Goal: Task Accomplishment & Management: Manage account settings

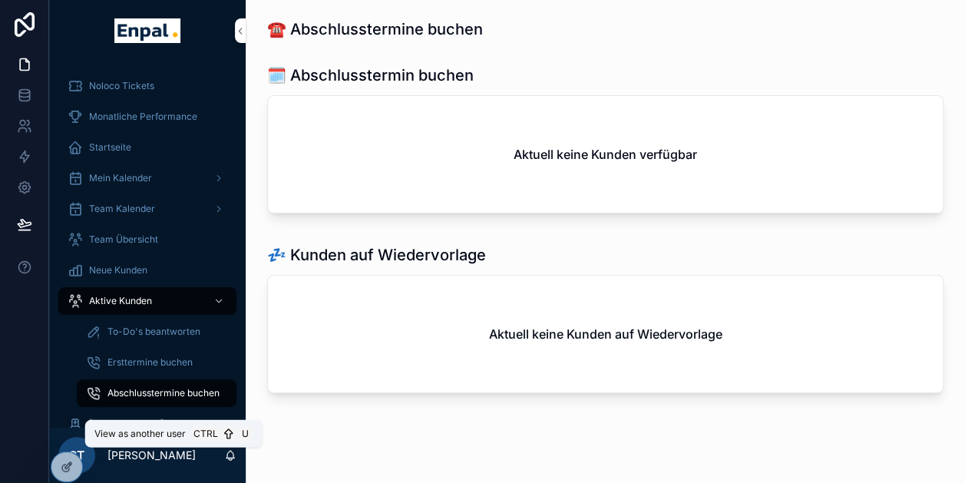
click at [0, 0] on icon at bounding box center [0, 0] width 0 height 0
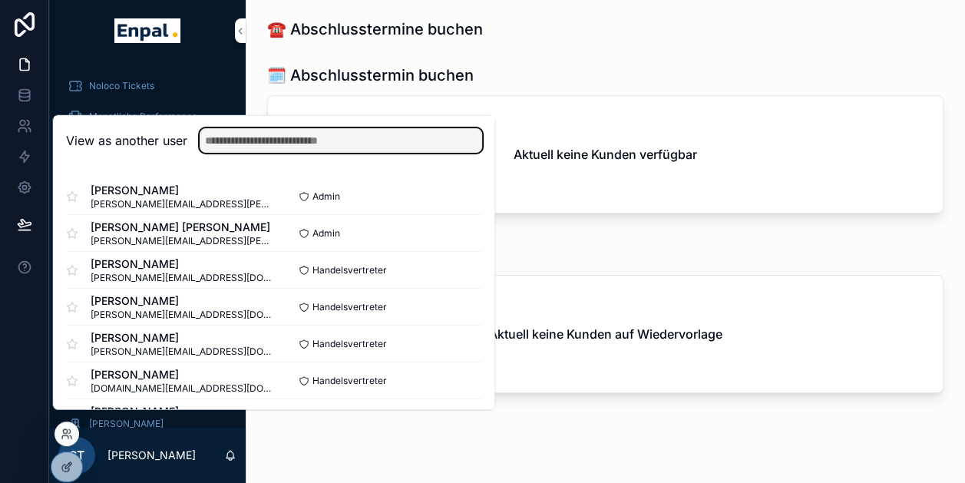
click at [268, 153] on input "text" at bounding box center [341, 140] width 283 height 25
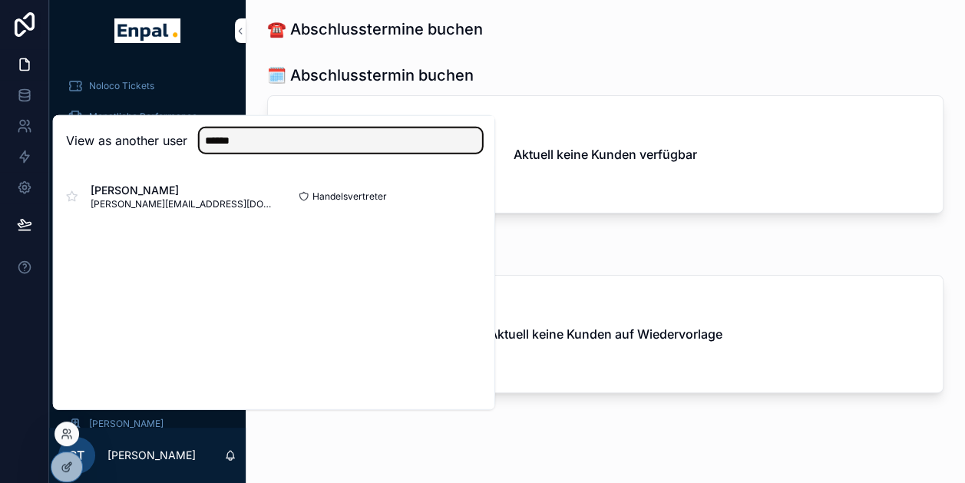
type input "******"
click at [0, 0] on button "Select" at bounding box center [0, 0] width 0 height 0
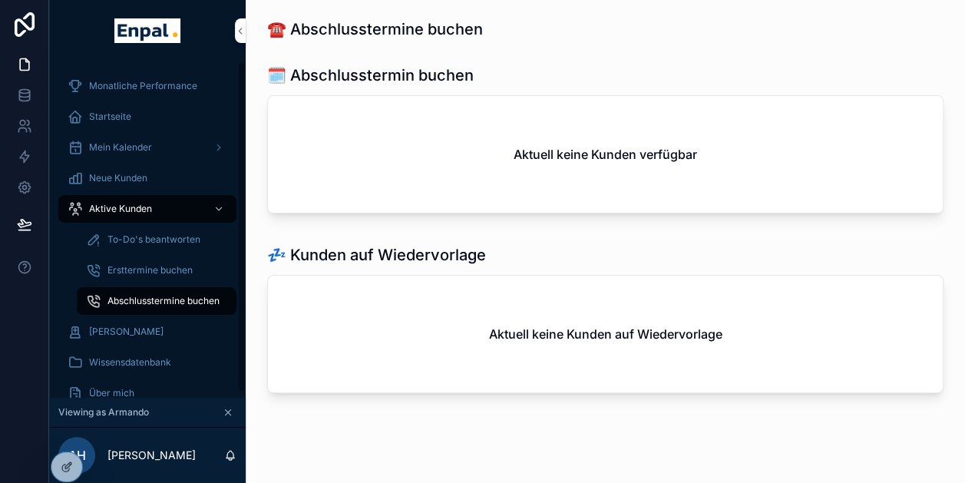
click at [130, 170] on div "Neue Kunden" at bounding box center [148, 178] width 160 height 25
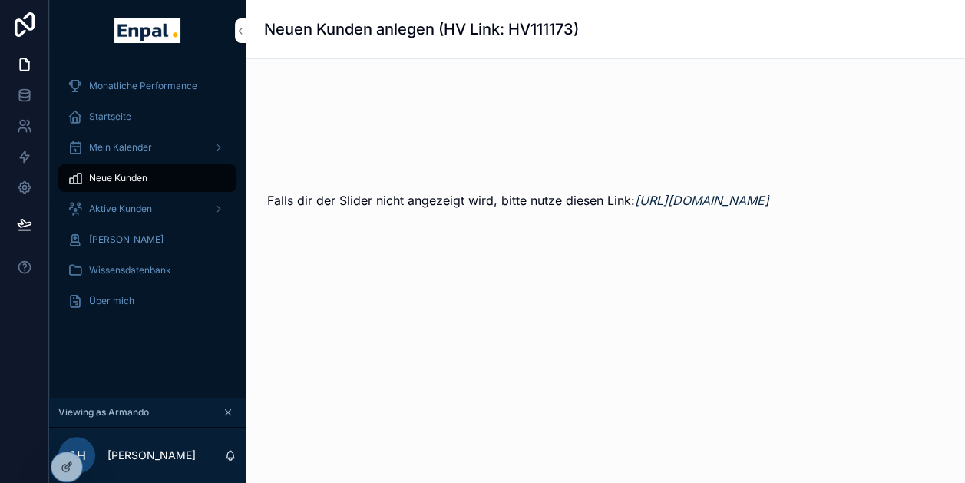
click at [127, 211] on span "Aktive Kunden" at bounding box center [120, 209] width 63 height 12
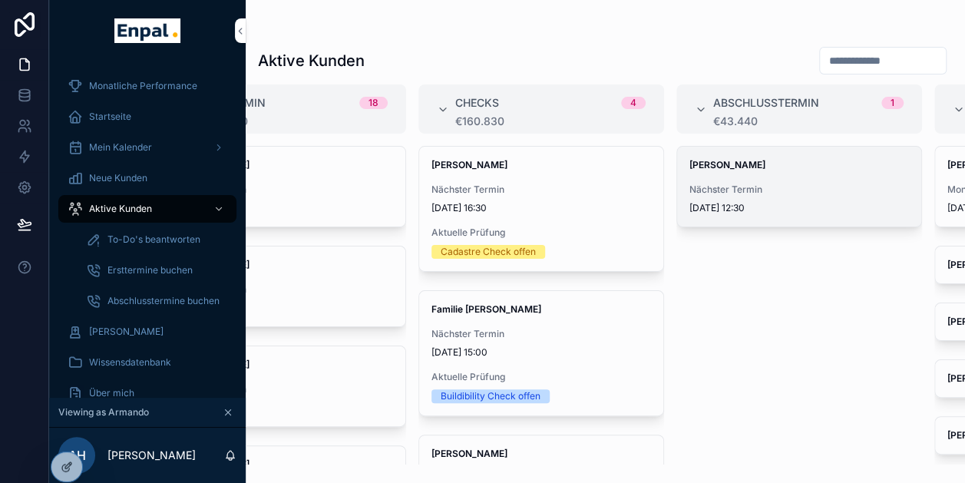
click at [736, 197] on div "Nächster Termin 8.10.2025 12:30" at bounding box center [800, 199] width 220 height 31
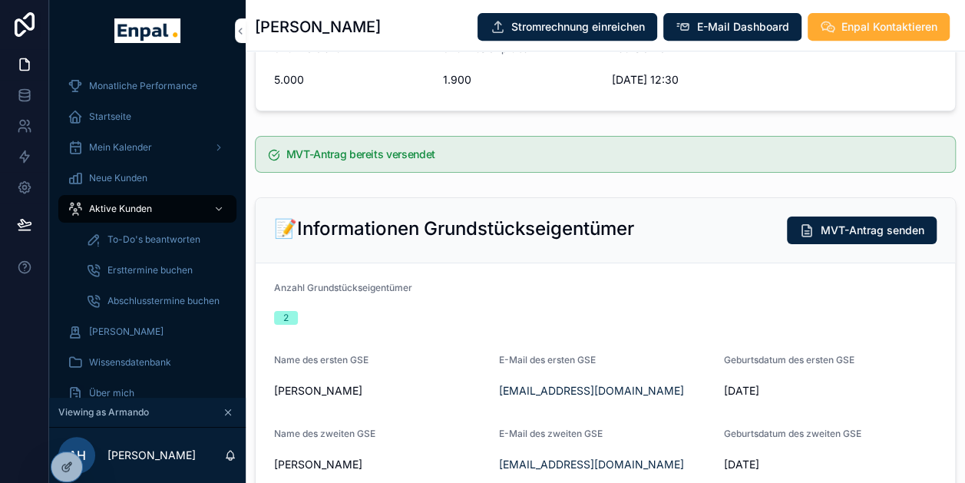
scroll to position [299, 0]
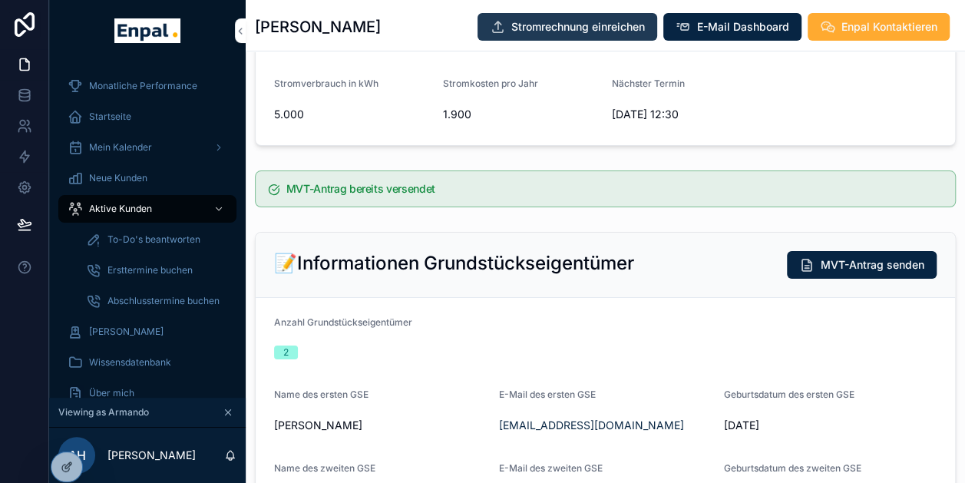
click at [589, 34] on span "Stromrechnung einreichen" at bounding box center [578, 26] width 134 height 15
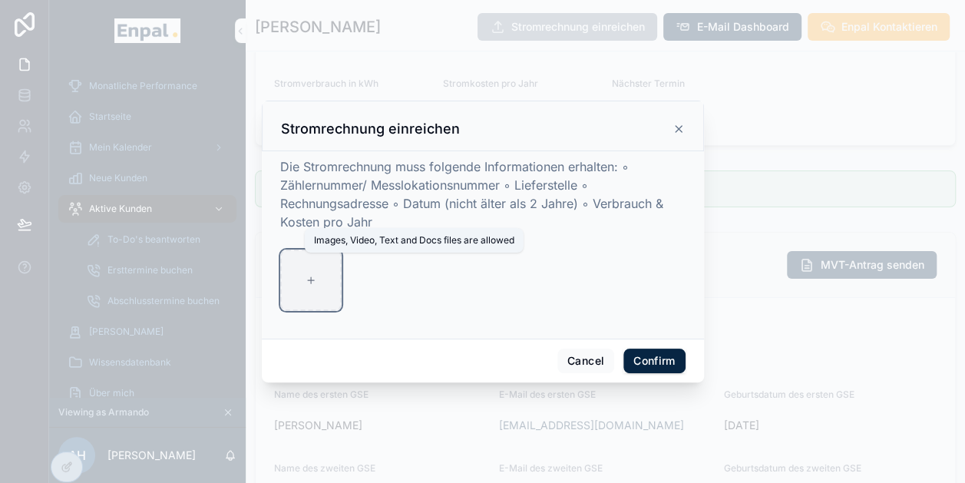
click at [295, 283] on div at bounding box center [310, 280] width 61 height 61
type input "**********"
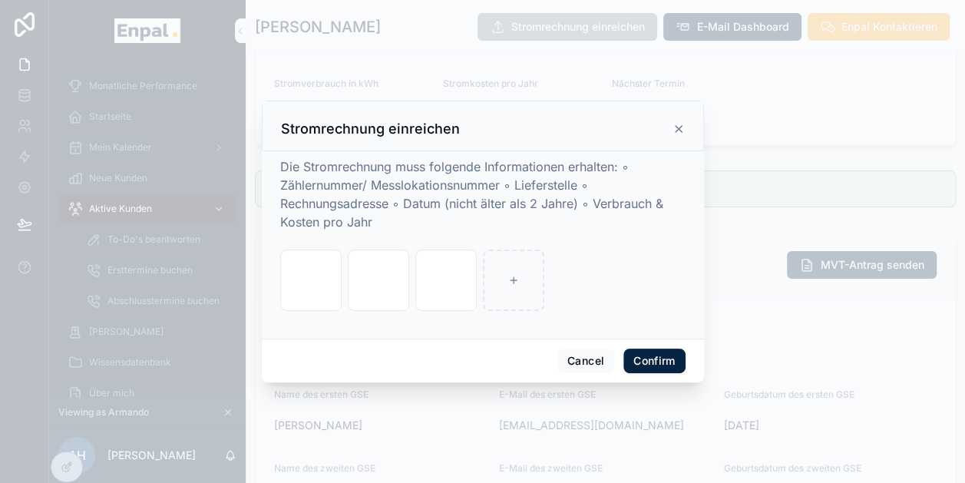
click at [654, 359] on button "Confirm" at bounding box center [653, 361] width 61 height 25
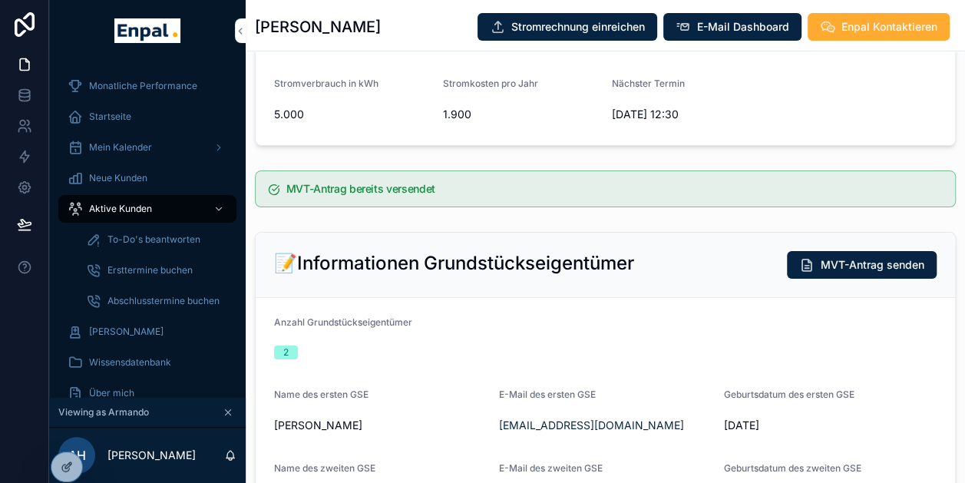
scroll to position [0, 0]
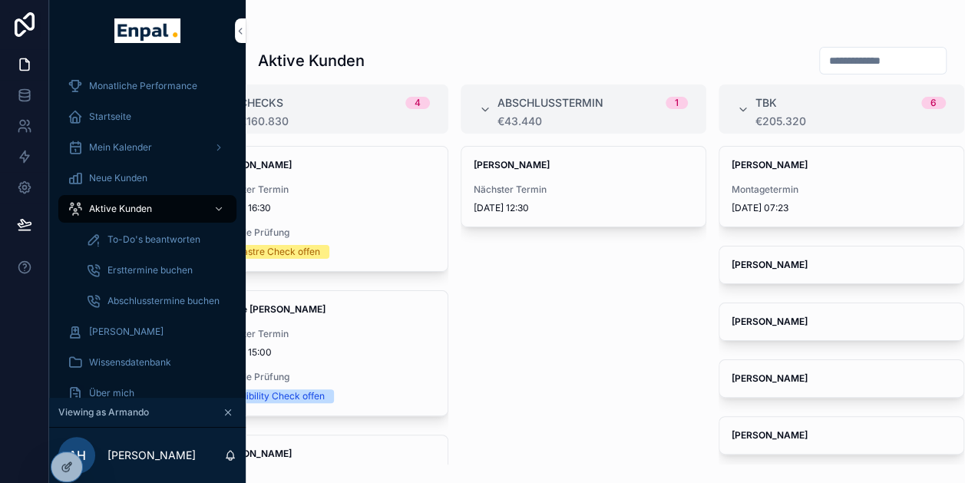
scroll to position [0, 12]
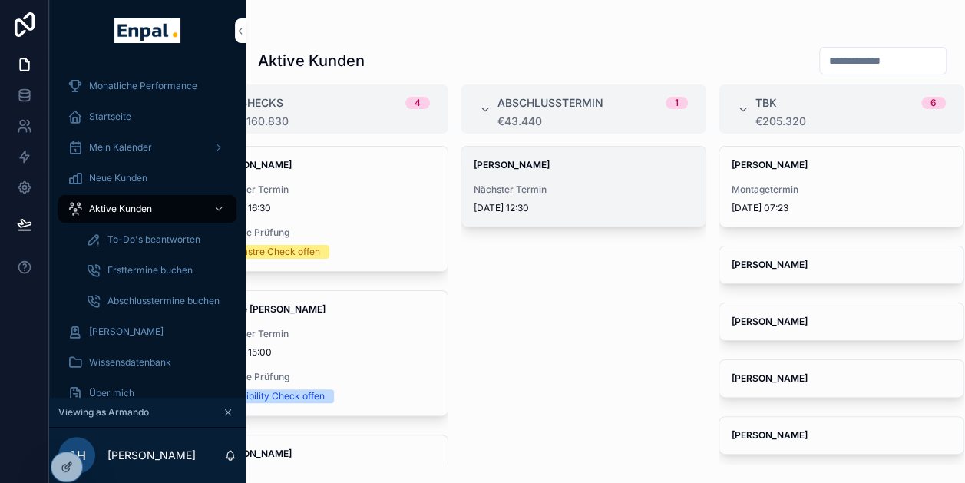
click at [521, 186] on span "Nächster Termin" at bounding box center [584, 190] width 220 height 12
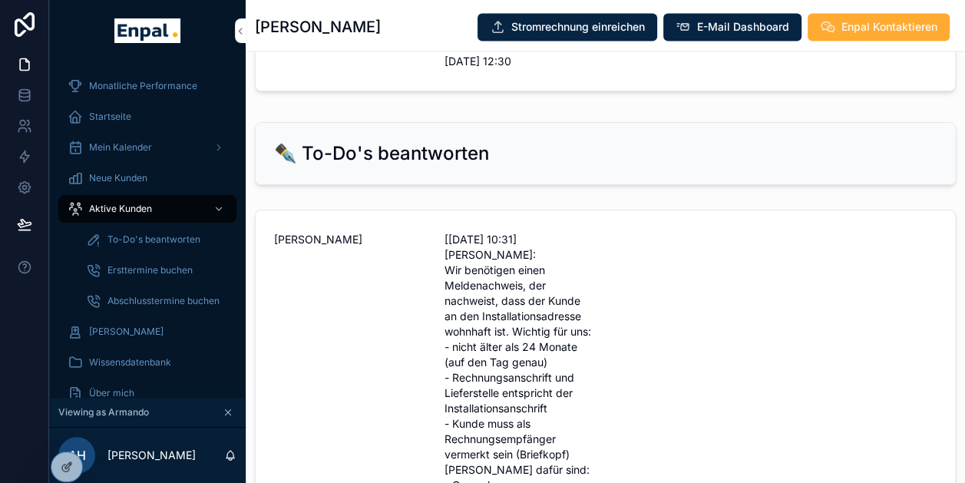
scroll to position [1308, 0]
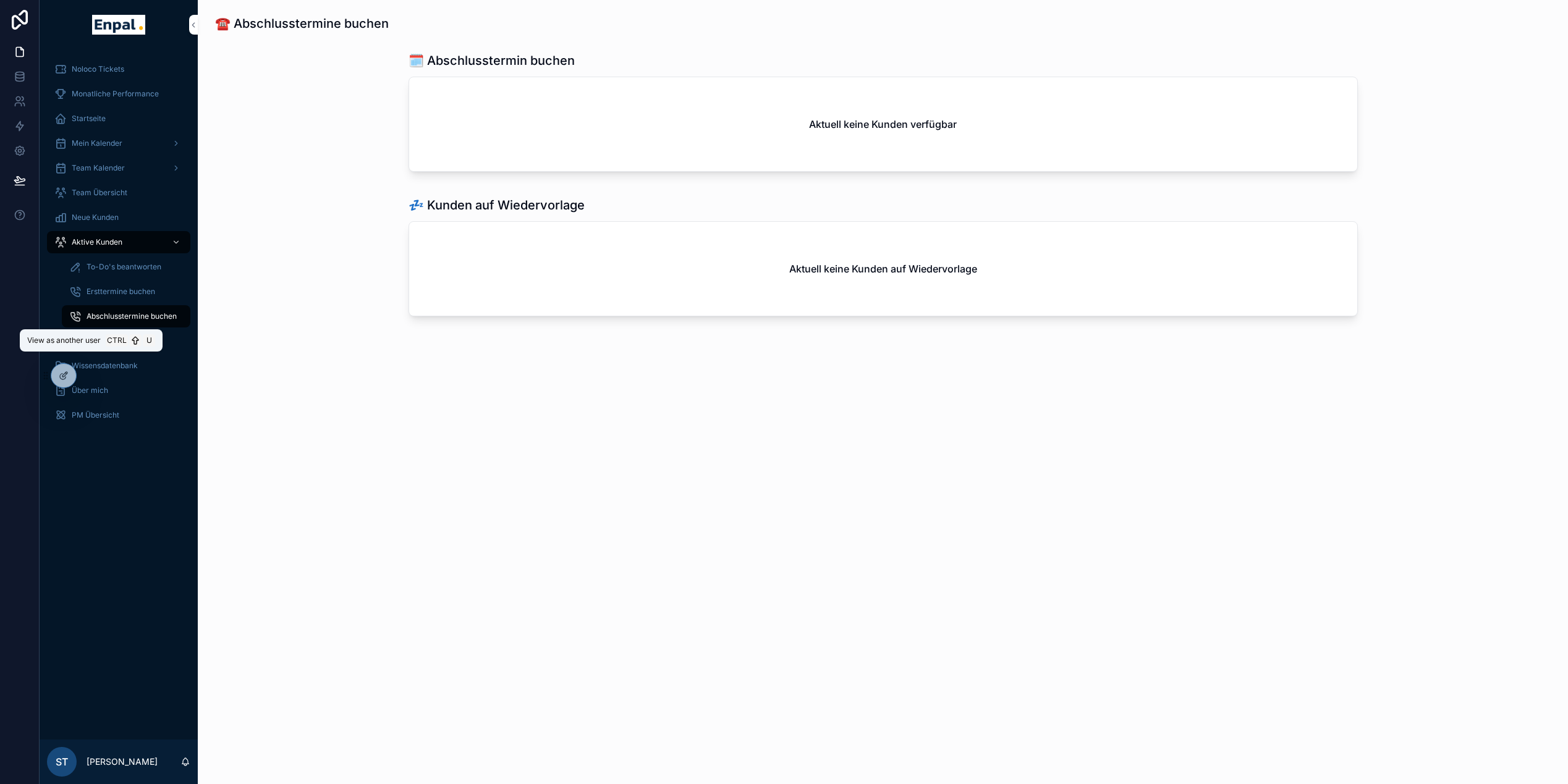
click at [0, 0] on icon at bounding box center [0, 0] width 0 height 0
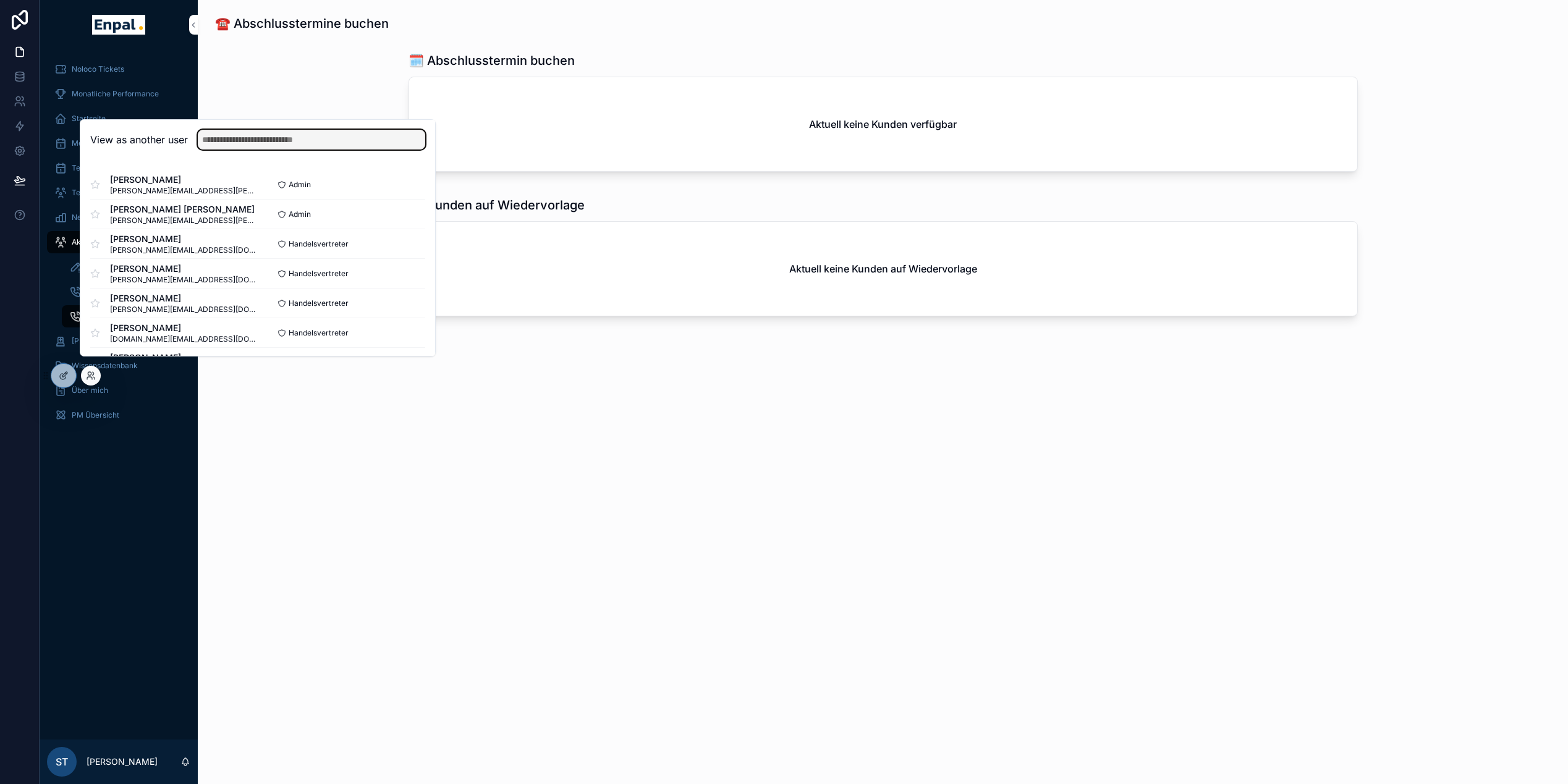
click at [283, 148] on input "text" at bounding box center [312, 139] width 228 height 20
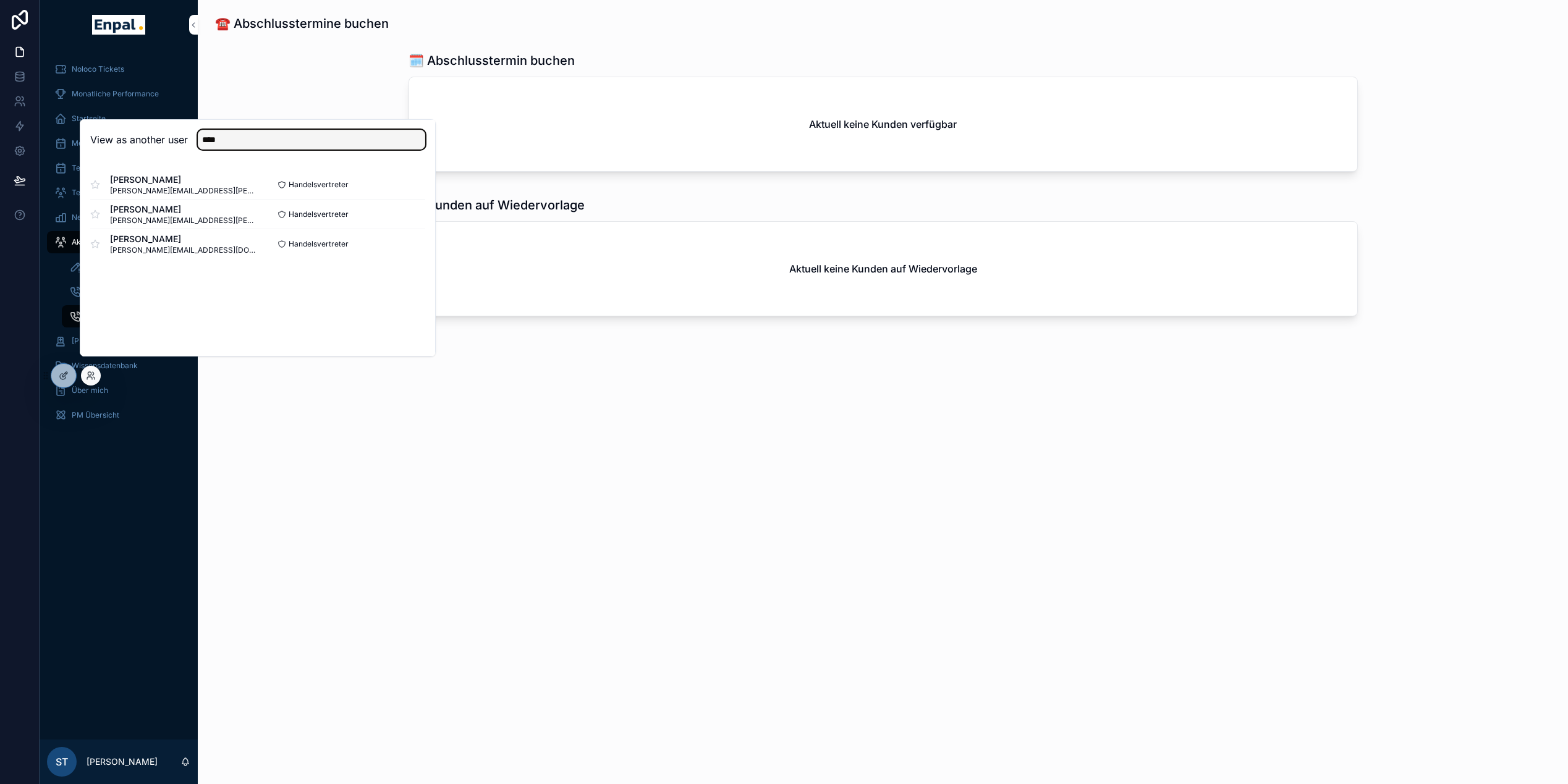
type input "****"
click at [0, 0] on button "Select" at bounding box center [0, 0] width 0 height 0
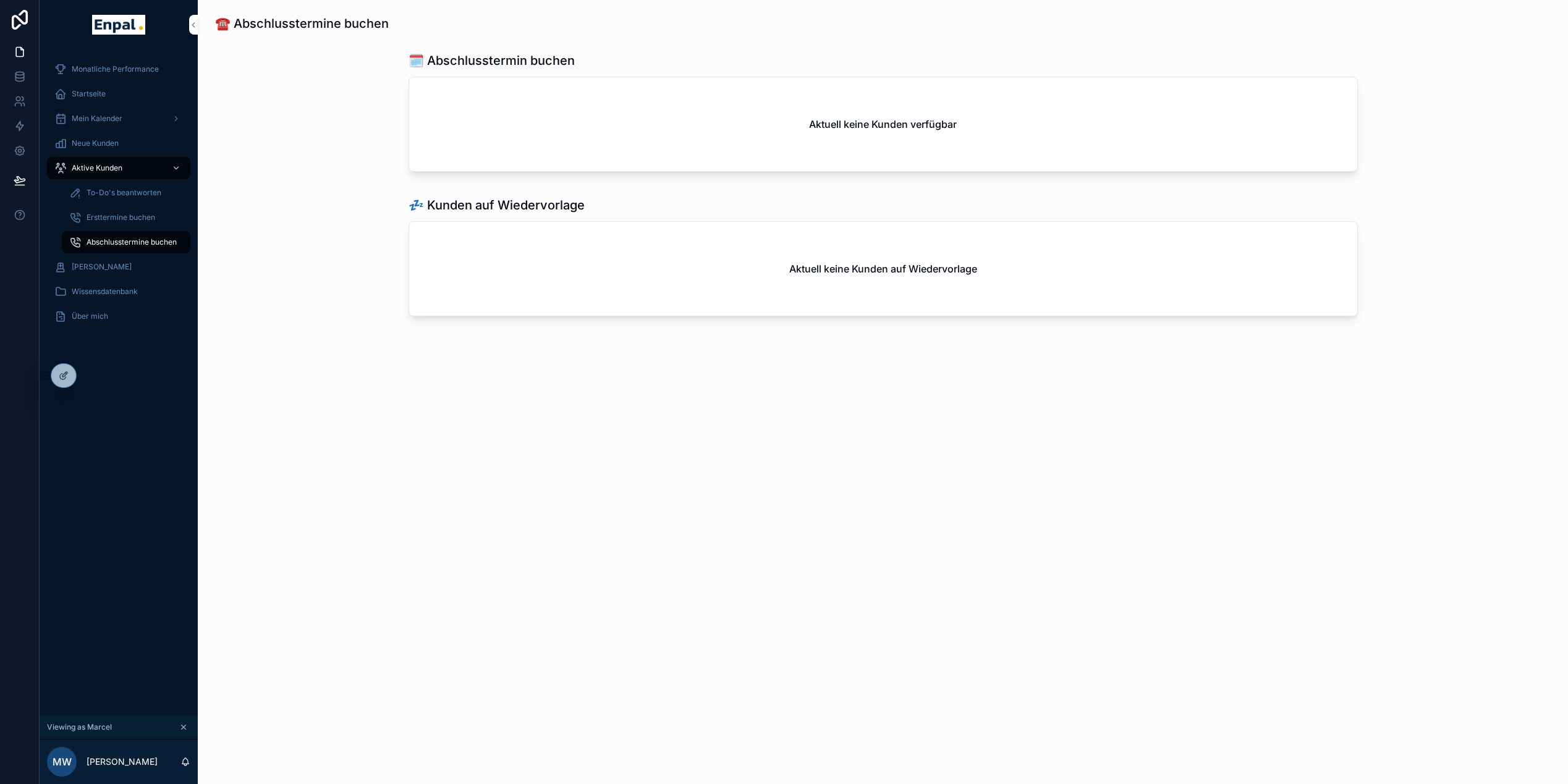
click at [97, 163] on span "Aktive Kunden" at bounding box center [97, 168] width 51 height 10
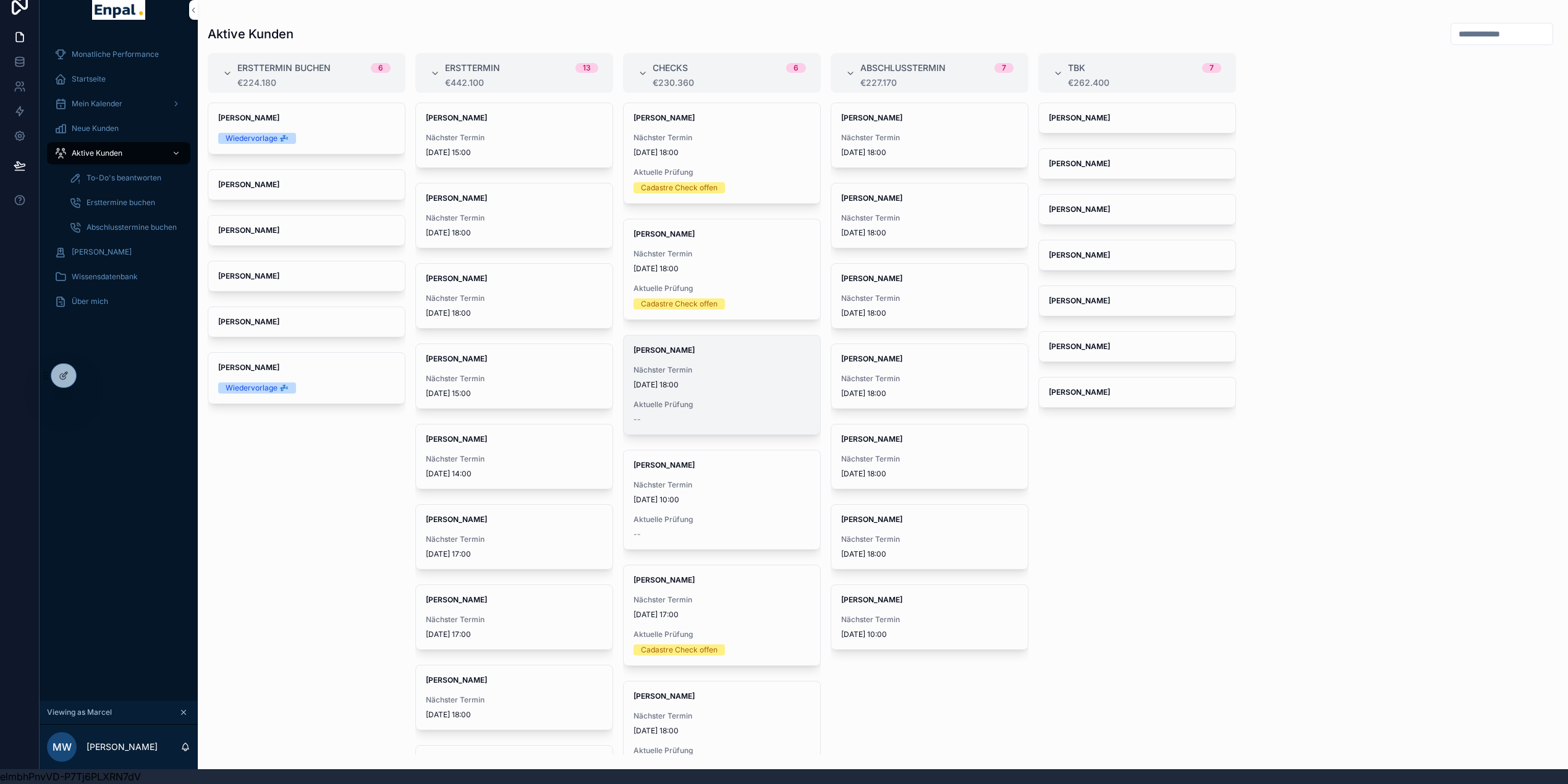
scroll to position [28, 0]
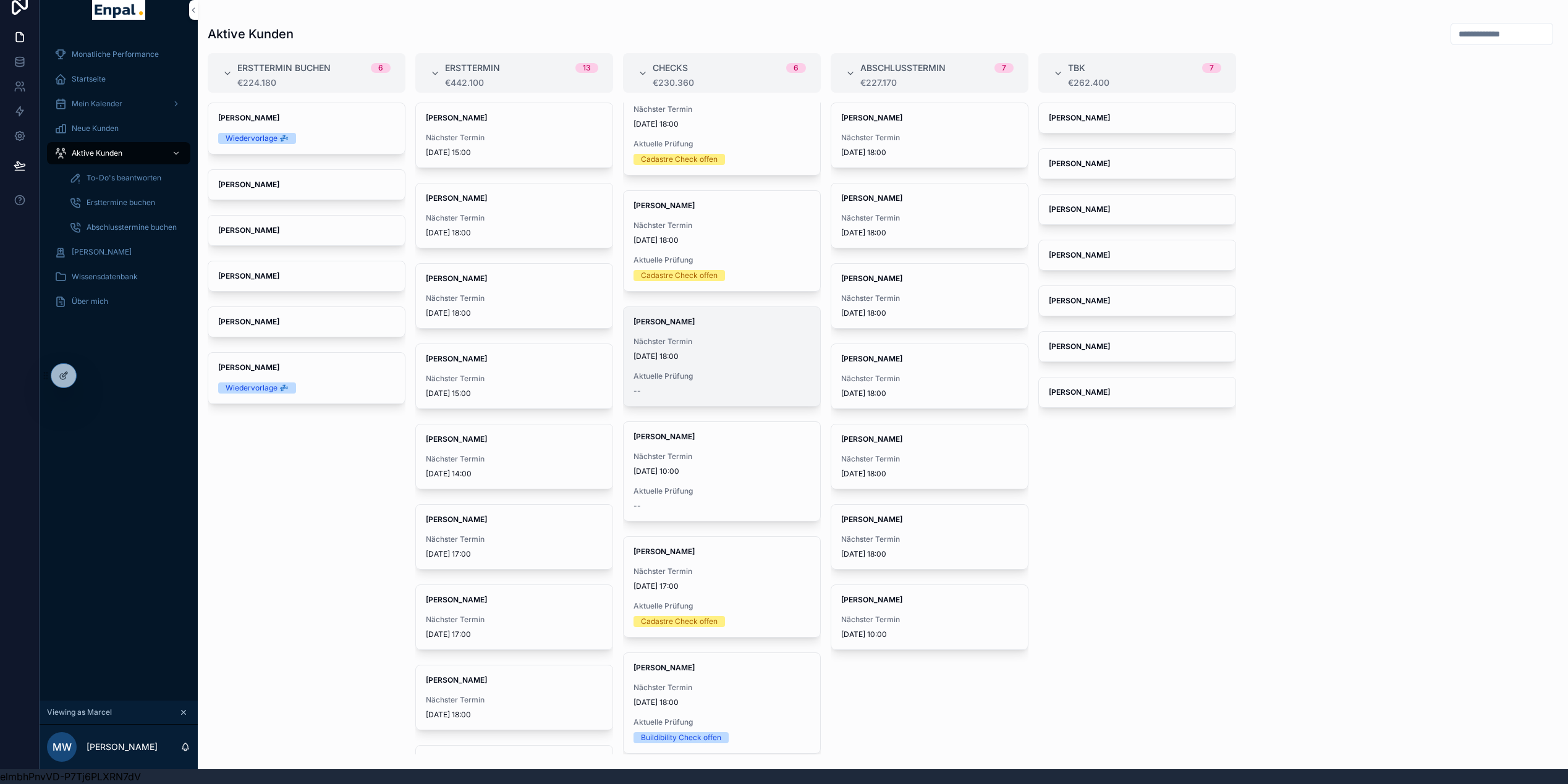
click at [701, 336] on span "Nächster Termin" at bounding box center [722, 341] width 177 height 10
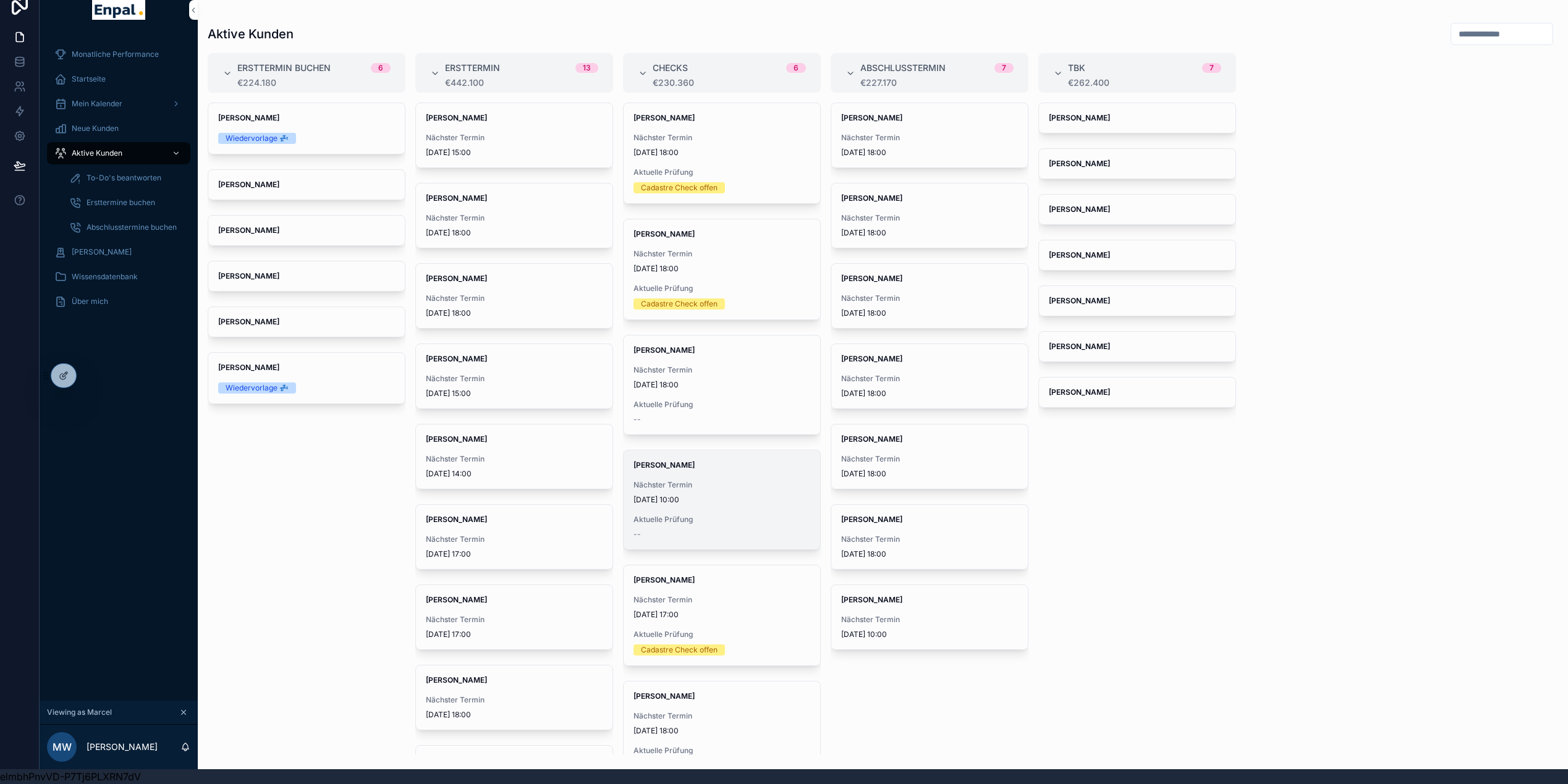
click at [728, 495] on span "[DATE] 10:00" at bounding box center [722, 500] width 177 height 10
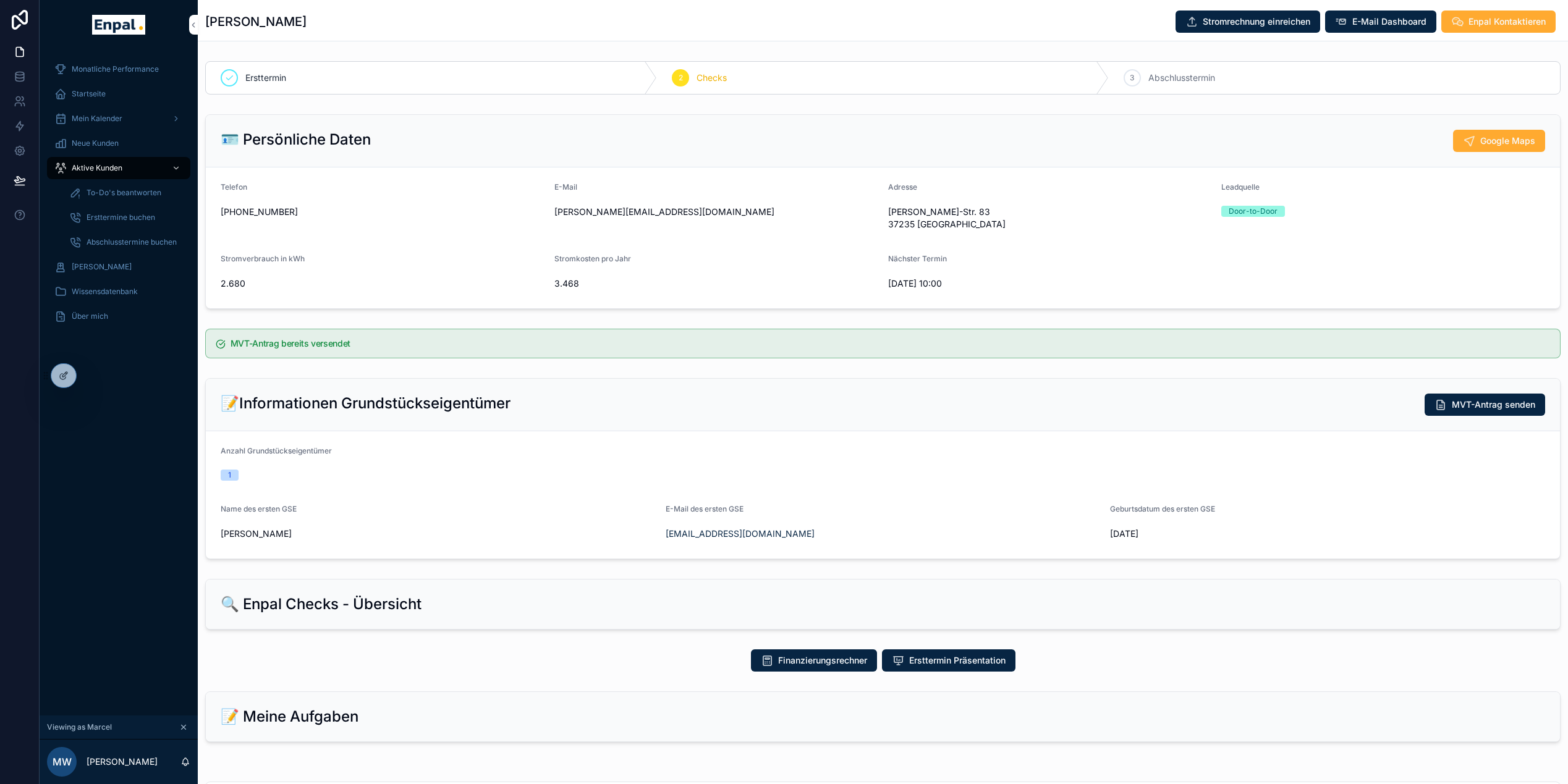
click at [1292, 71] on div "3 Abschlusstermin" at bounding box center [1334, 78] width 452 height 32
